Goal: Task Accomplishment & Management: Use online tool/utility

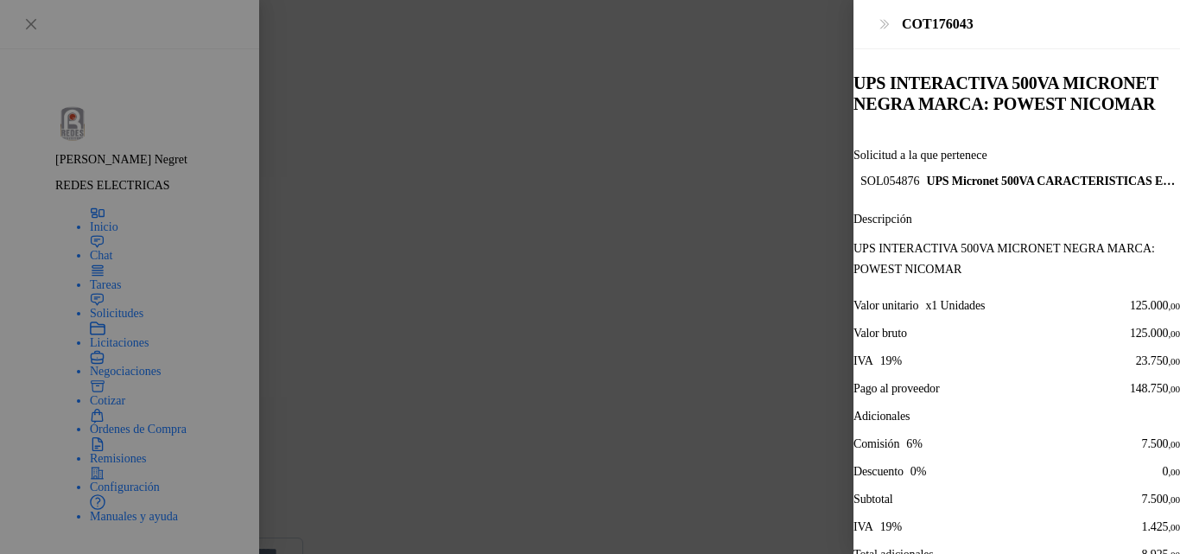
scroll to position [86, 0]
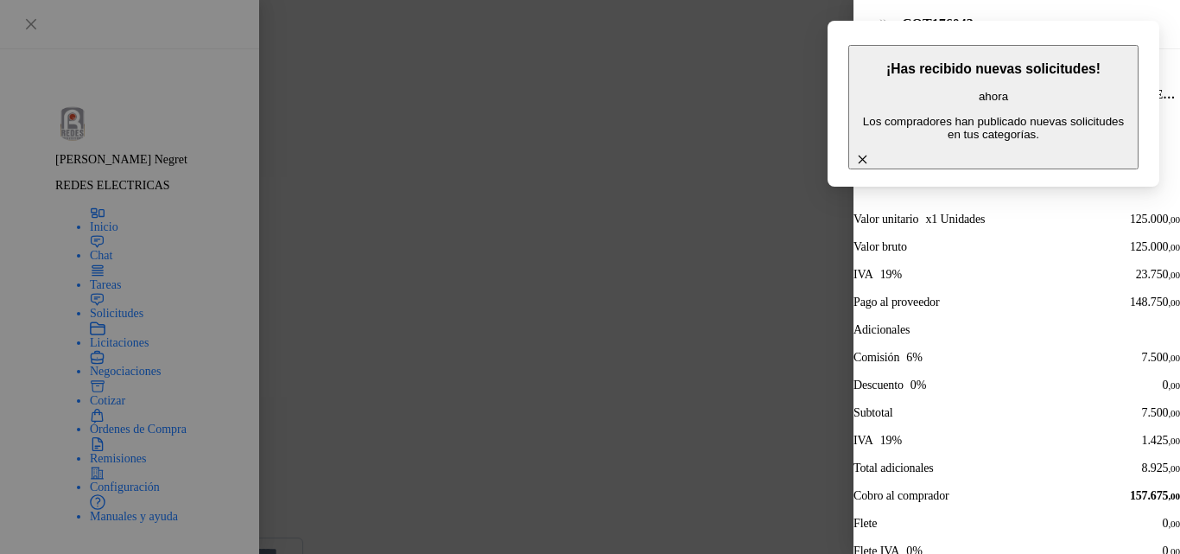
click at [870, 152] on icon "button" at bounding box center [862, 159] width 15 height 15
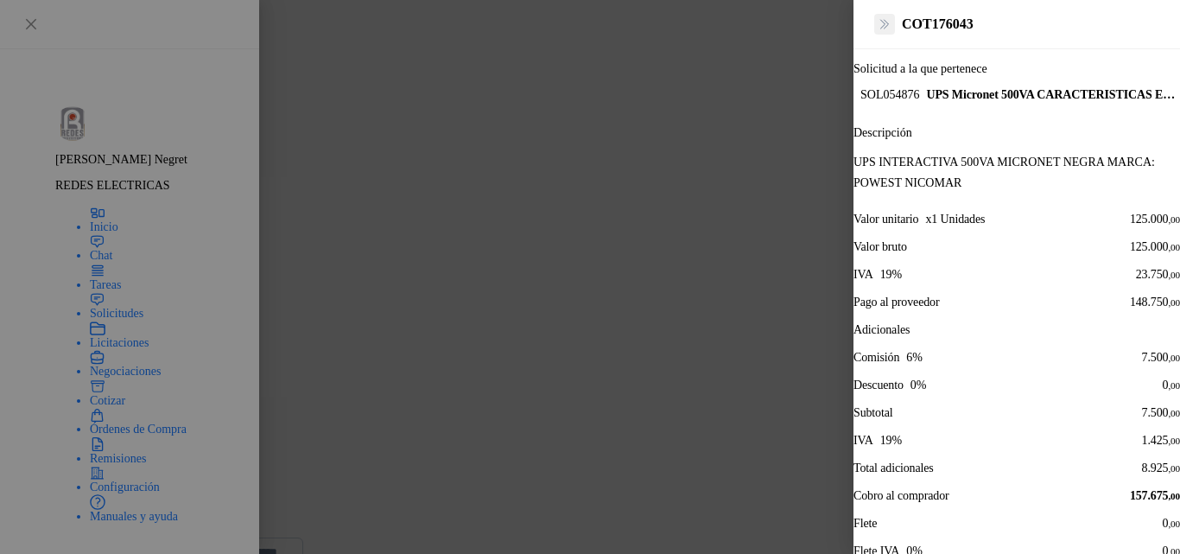
click at [885, 28] on icon "Close" at bounding box center [884, 24] width 8 height 9
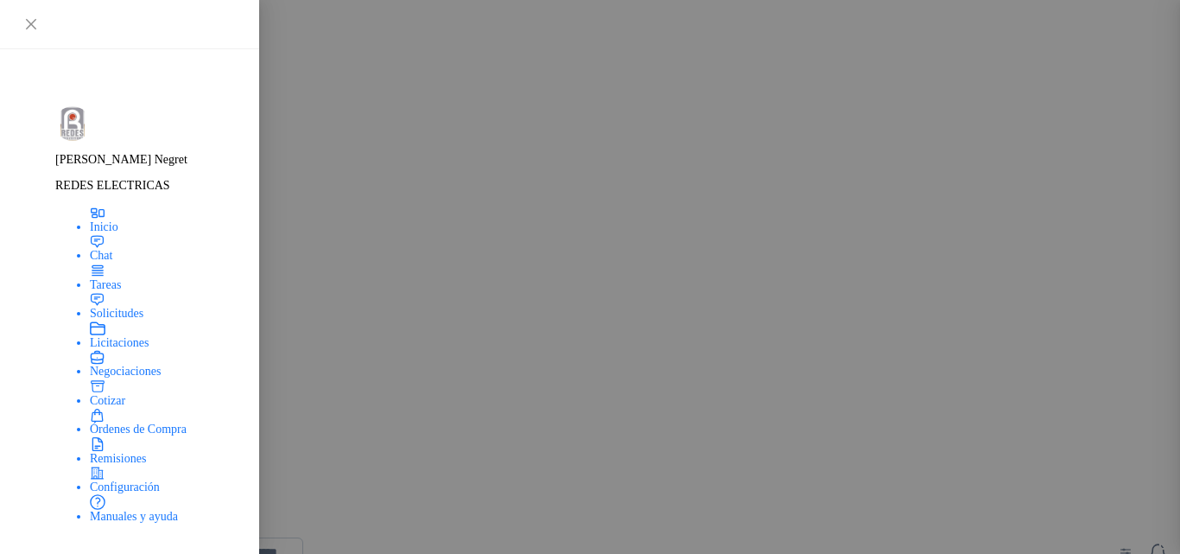
scroll to position [623, 0]
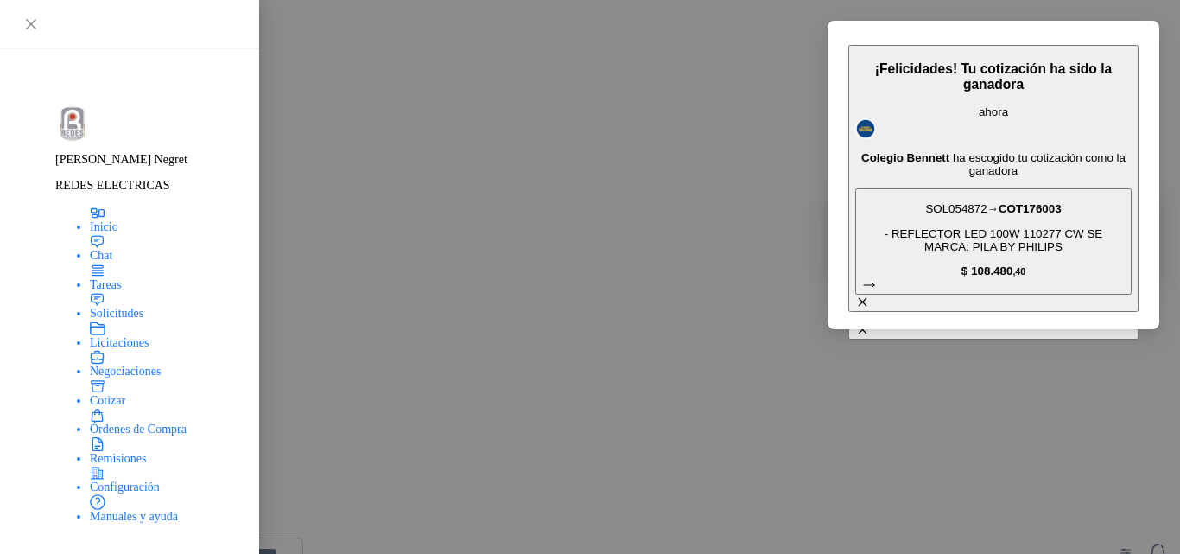
click at [103, 452] on span "Remisiones" at bounding box center [104, 445] width 56 height 13
click at [870, 294] on icon "button" at bounding box center [862, 301] width 15 height 15
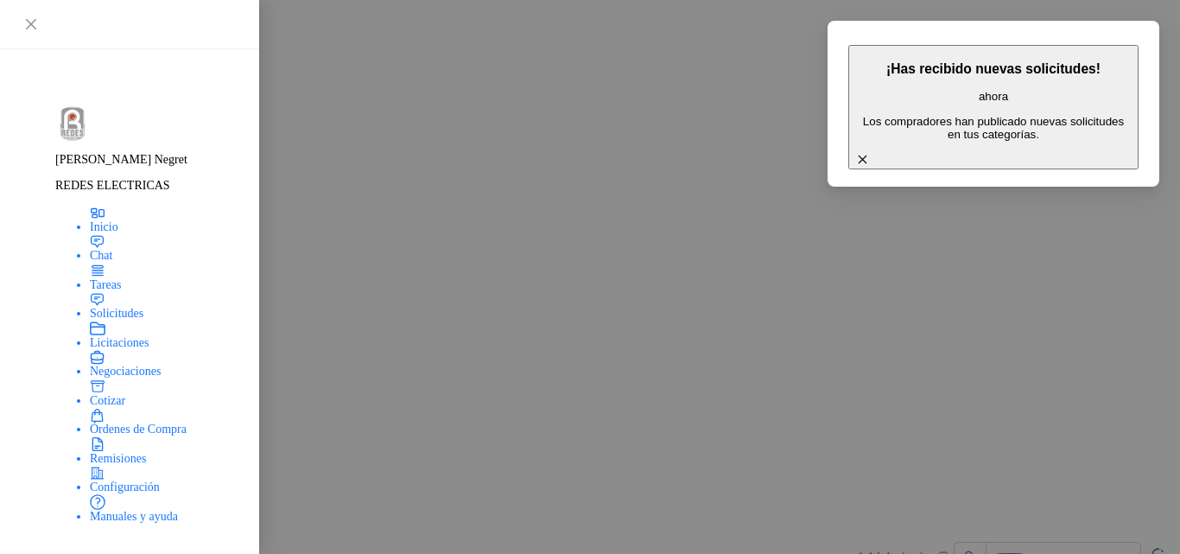
click at [870, 152] on icon "button" at bounding box center [862, 159] width 15 height 15
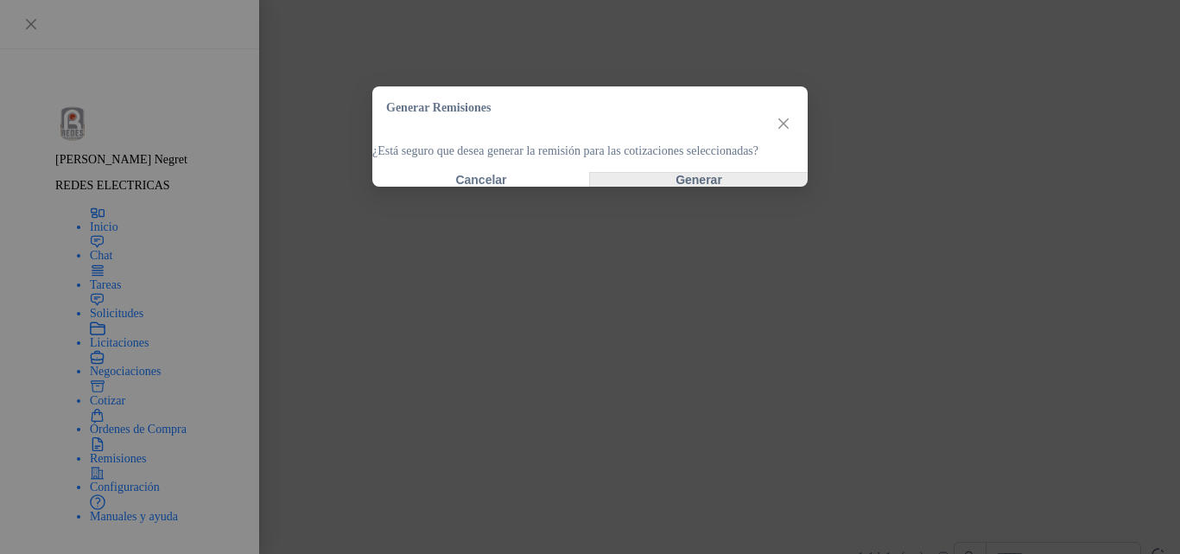
click at [708, 187] on button "Generar" at bounding box center [699, 180] width 218 height 14
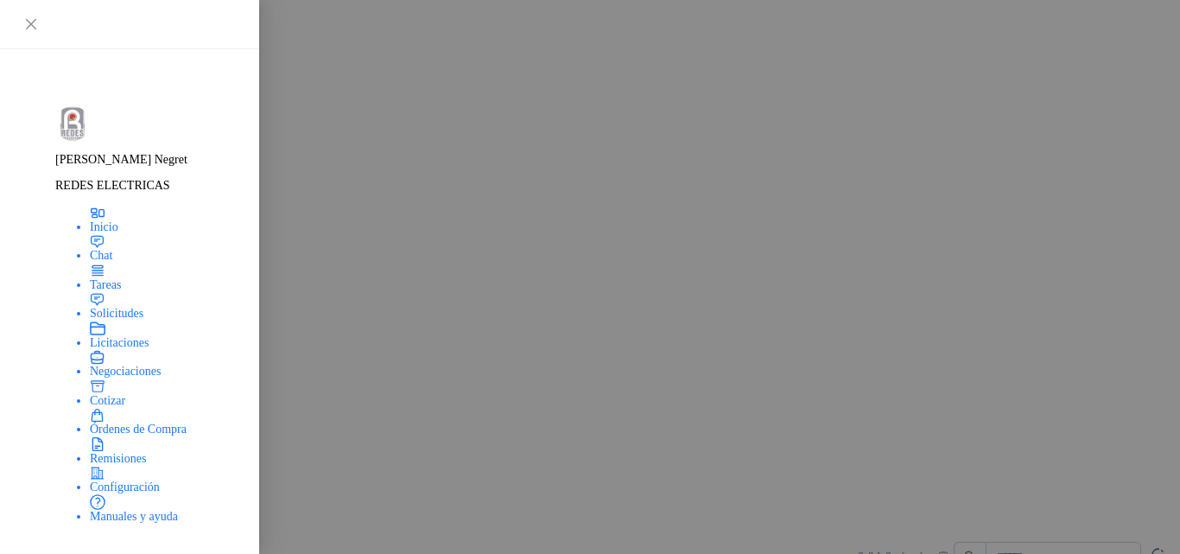
click at [184, 548] on li "Generadas" at bounding box center [158, 557] width 51 height 19
click at [101, 417] on span "Órdenes de Compra" at bounding box center [124, 410] width 97 height 13
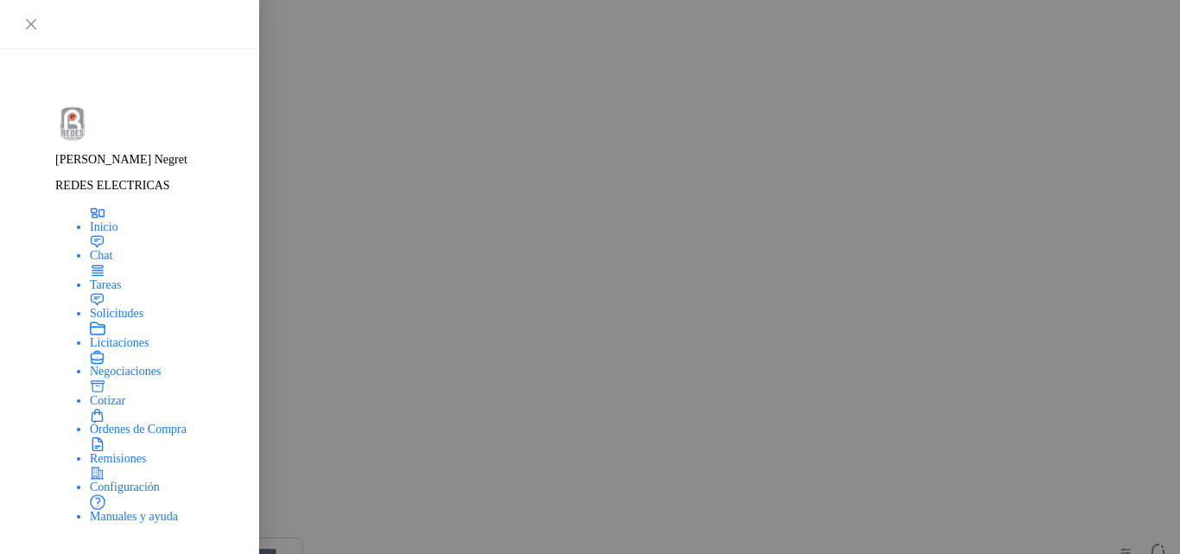
drag, startPoint x: 516, startPoint y: 120, endPoint x: 598, endPoint y: 120, distance: 82.0
copy h2 "OCP007214"
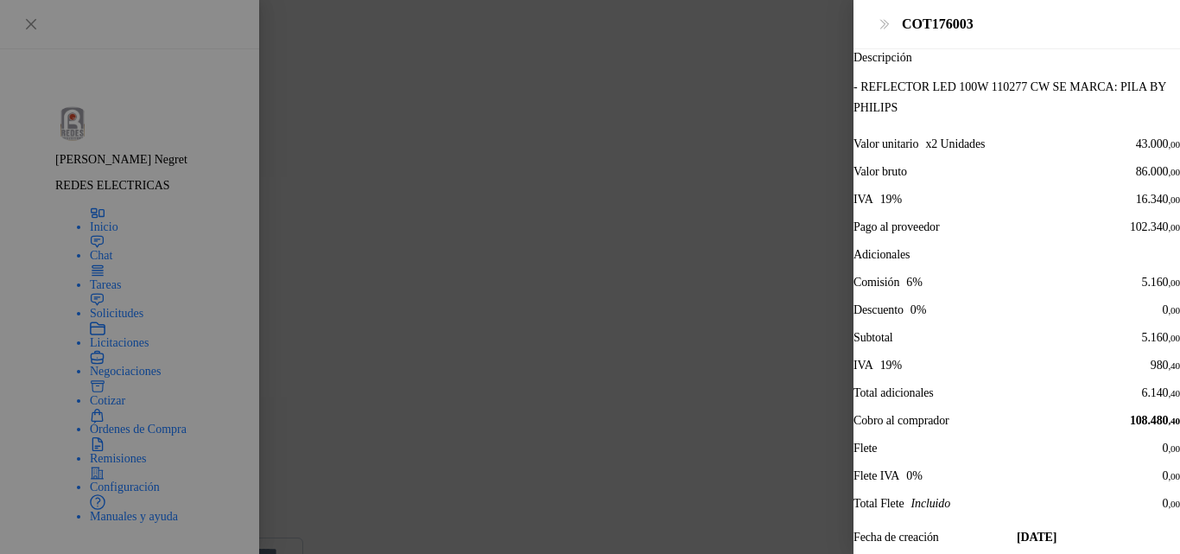
scroll to position [75, 0]
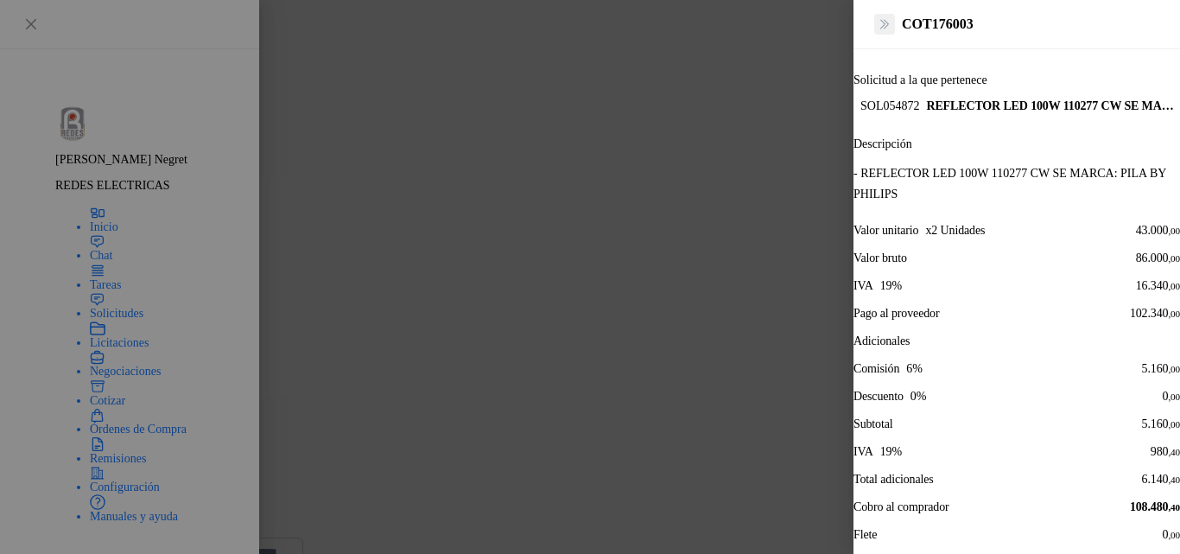
click at [877, 25] on button "Close" at bounding box center [884, 24] width 15 height 21
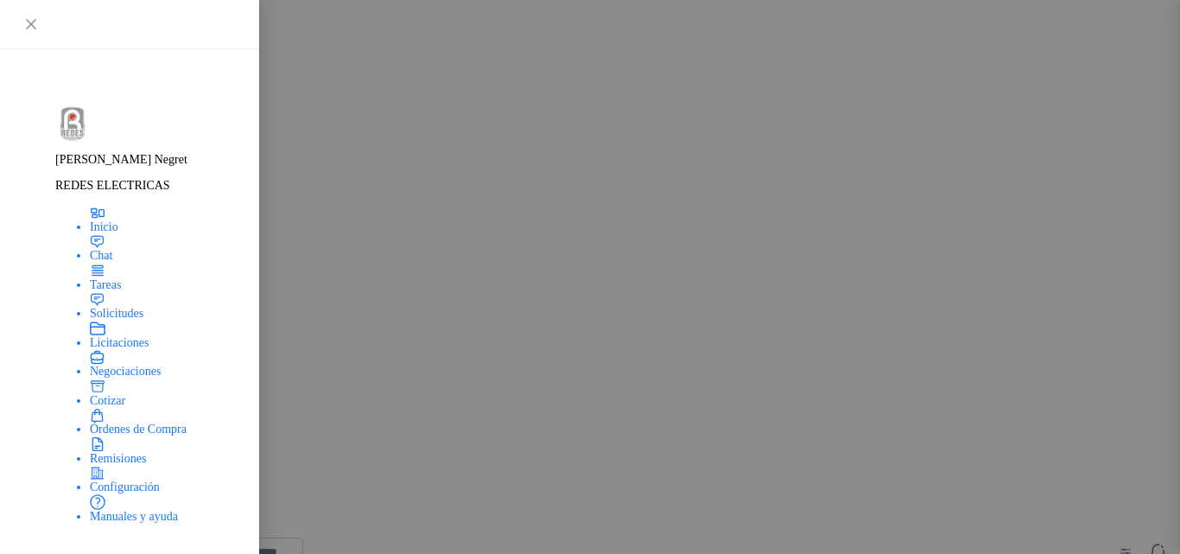
scroll to position [602, 0]
click at [98, 268] on span "Solicitudes" at bounding box center [103, 274] width 54 height 13
